Goal: Communication & Community: Share content

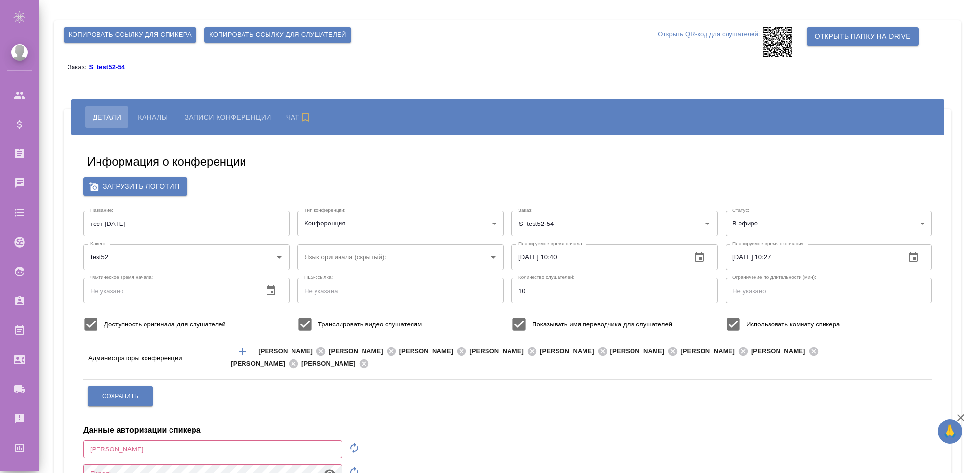
click at [245, 36] on span "Копировать ссылку для слушателей" at bounding box center [277, 34] width 137 height 11
click at [168, 118] on button "Каналы" at bounding box center [152, 117] width 45 height 22
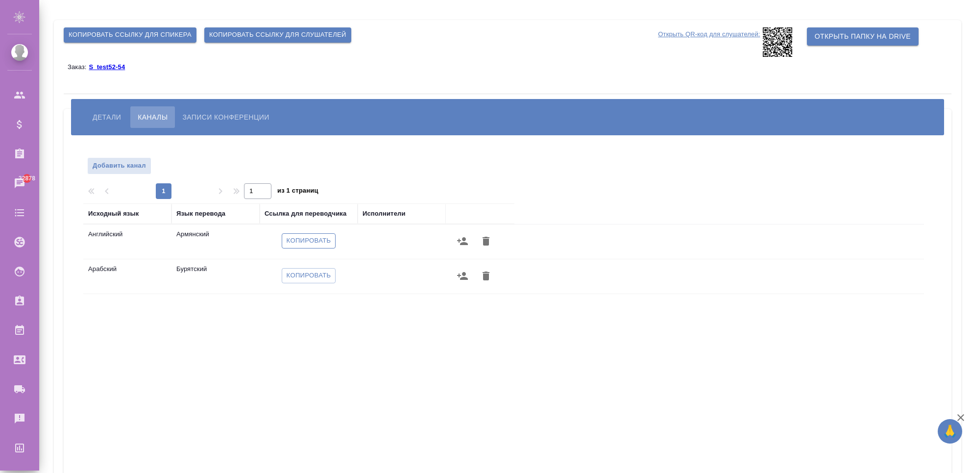
click at [308, 238] on span "Копировать" at bounding box center [309, 240] width 45 height 11
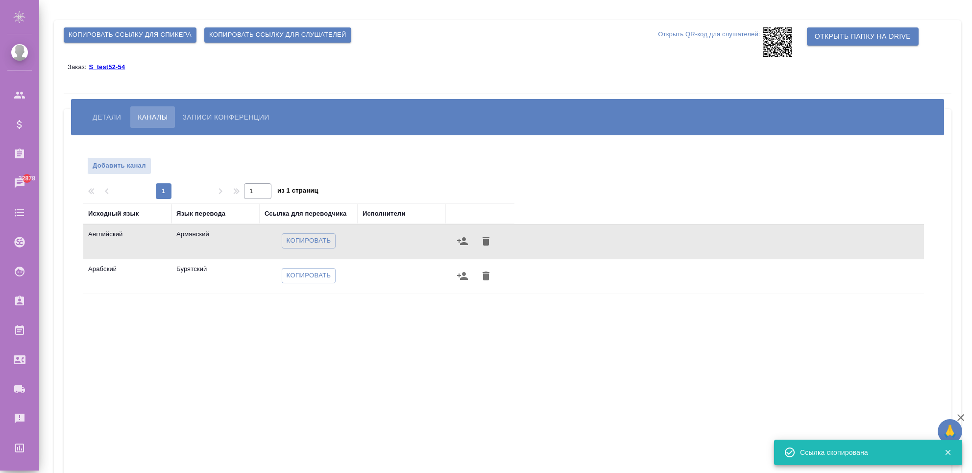
click at [163, 36] on span "Копировать ссылку для спикера" at bounding box center [130, 34] width 123 height 11
